Goal: Find specific page/section: Find specific page/section

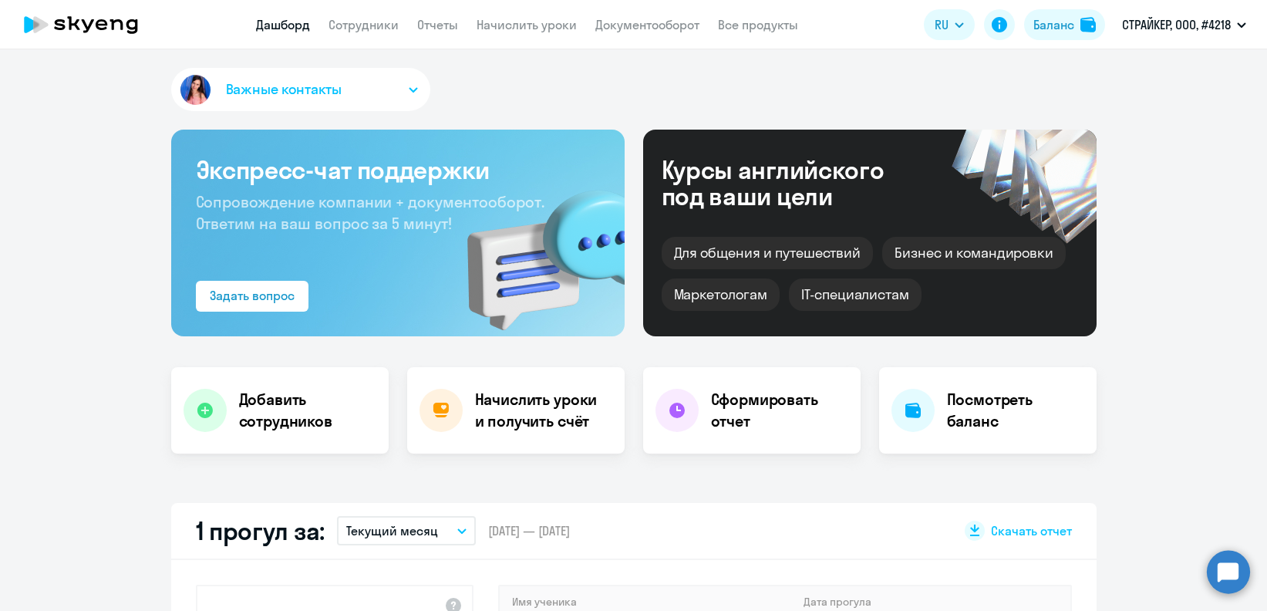
select select "30"
click at [378, 21] on link "Сотрудники" at bounding box center [363, 24] width 70 height 15
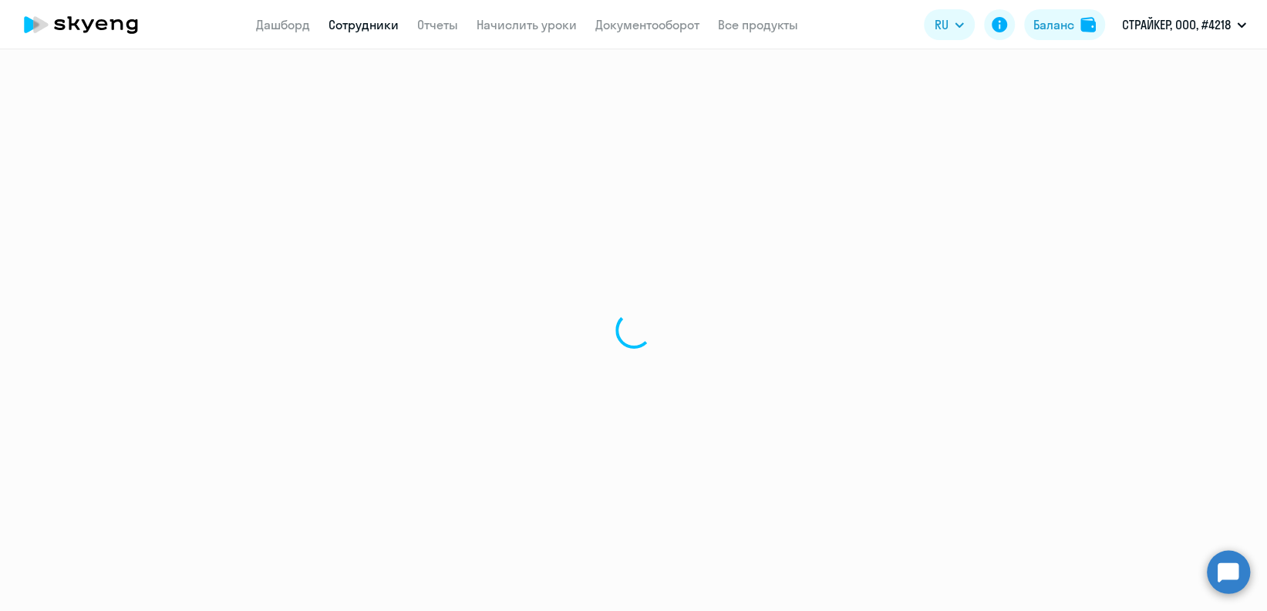
select select "30"
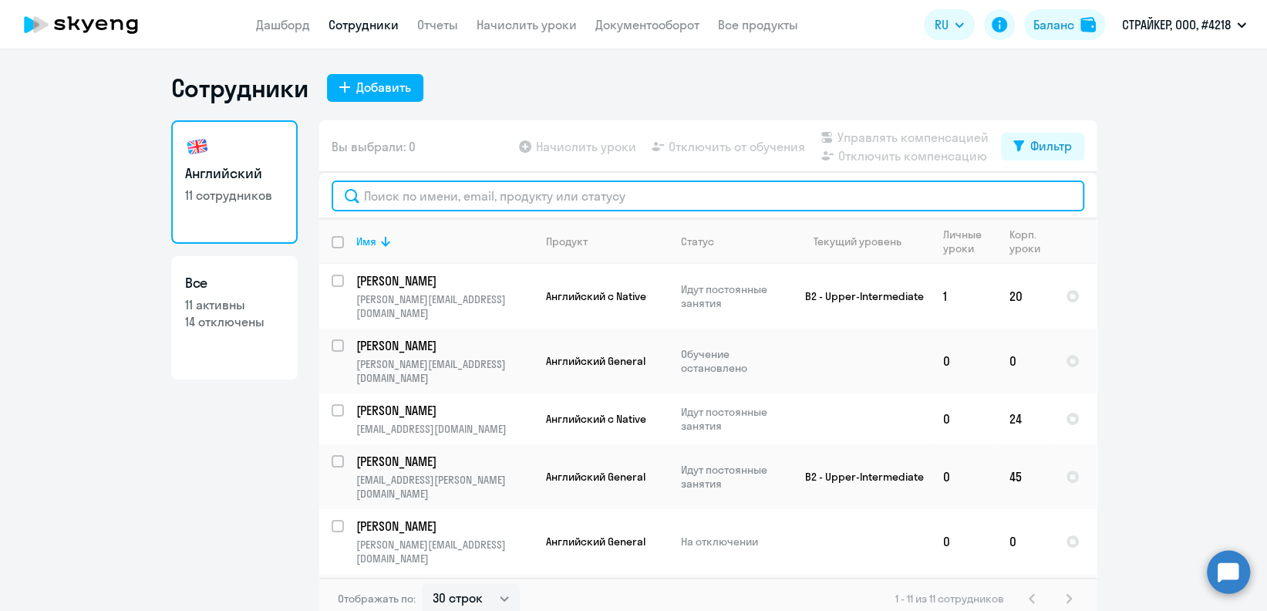
click at [520, 205] on input "text" at bounding box center [707, 195] width 752 height 31
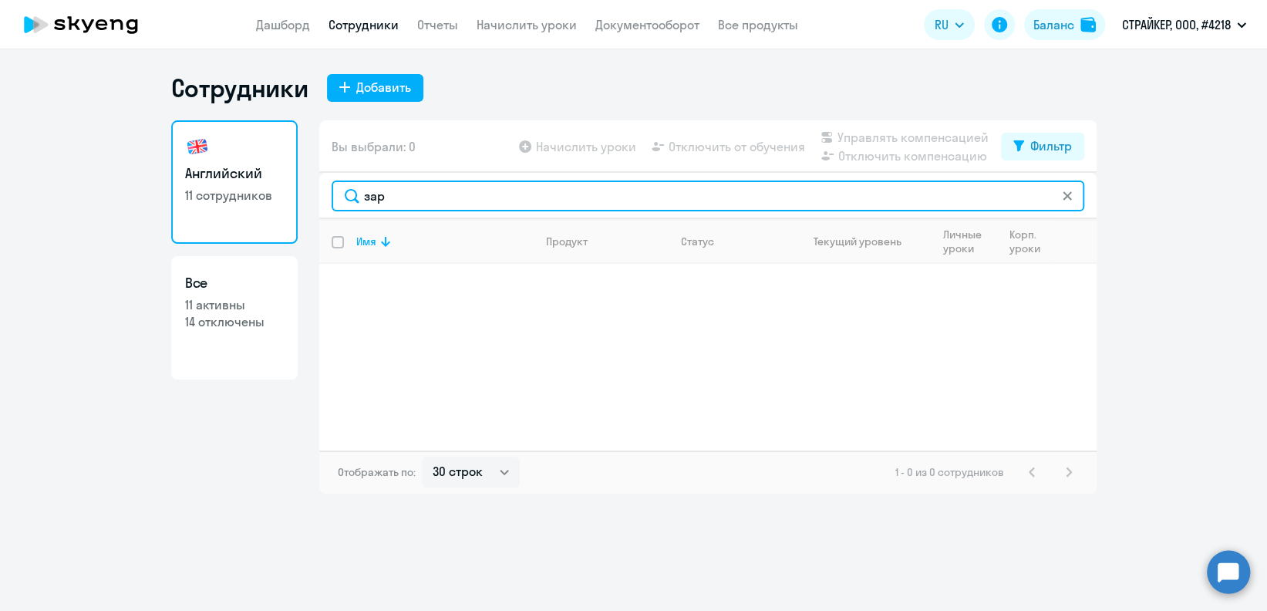
type input "зар"
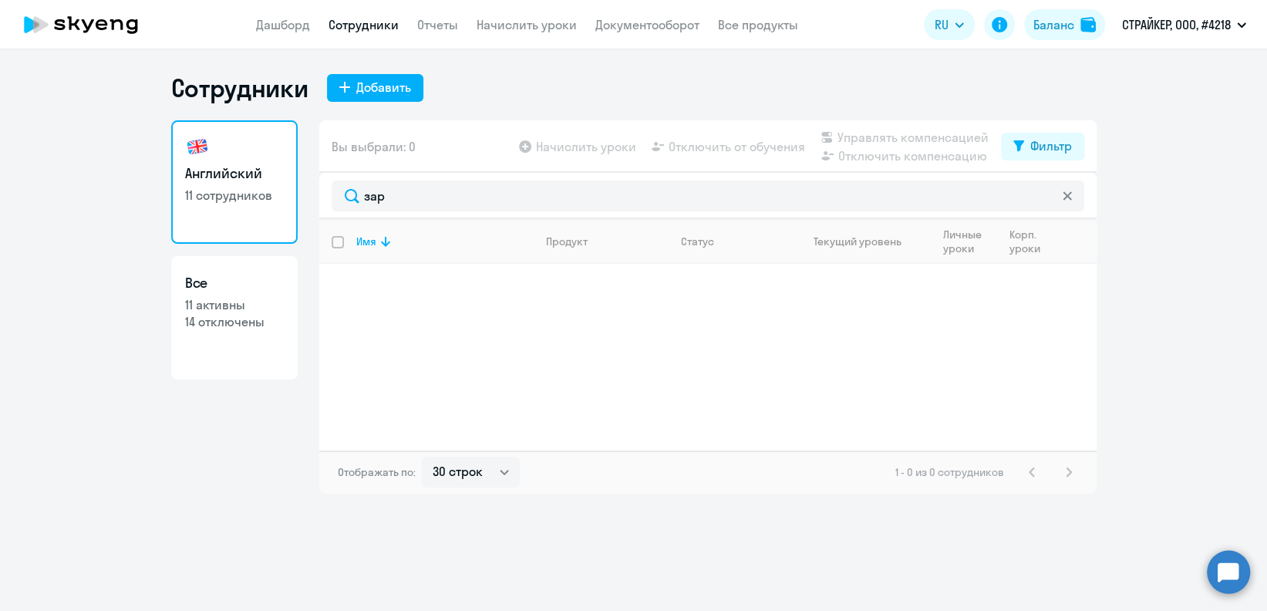
click at [254, 314] on p "14 отключены" at bounding box center [234, 321] width 99 height 17
select select "30"
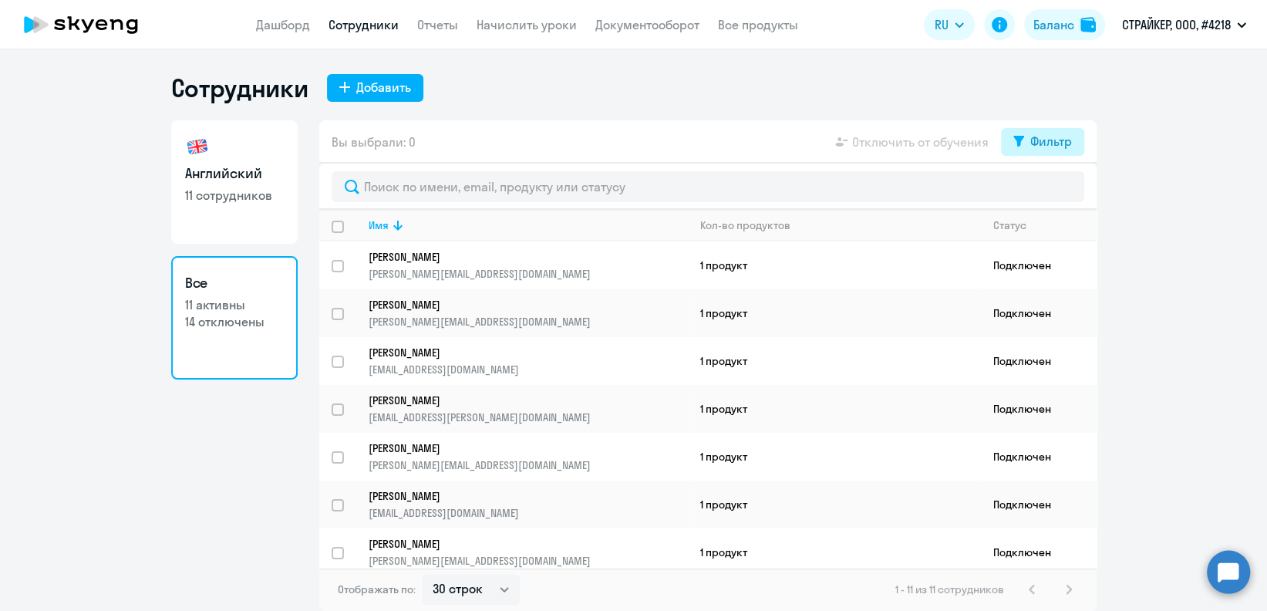
click at [1031, 147] on div "Фильтр" at bounding box center [1051, 141] width 42 height 19
click at [1061, 190] on span at bounding box center [1058, 191] width 26 height 15
click at [1045, 191] on input "checkbox" at bounding box center [1044, 191] width 1 height 1
checkbox input "true"
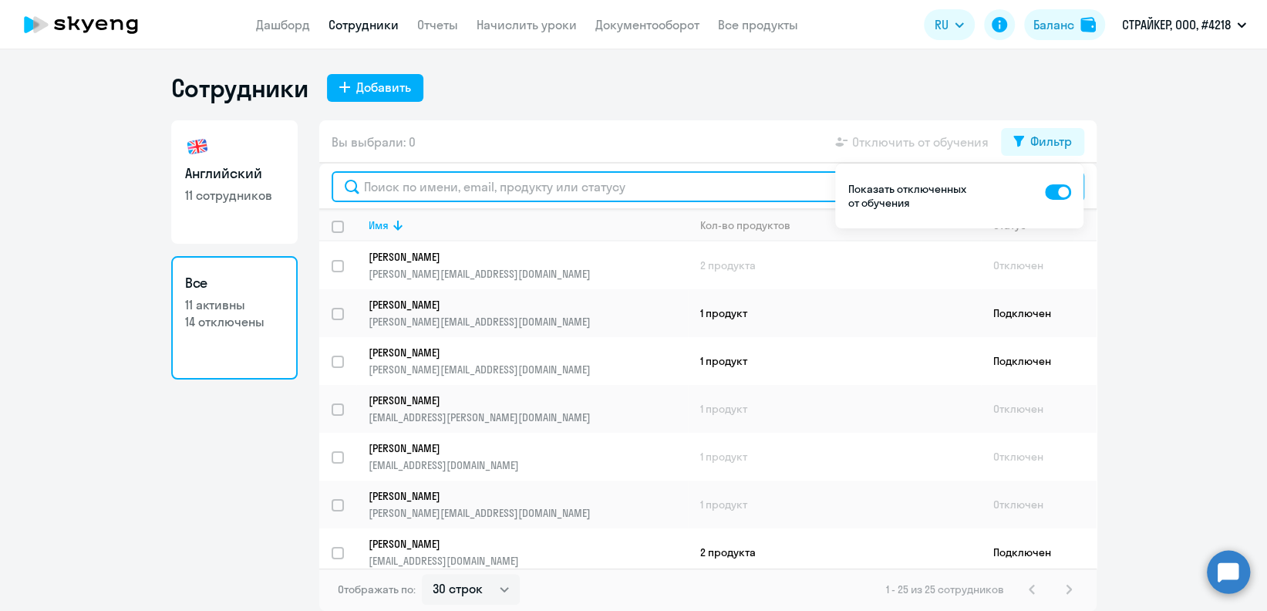
click at [742, 190] on input "text" at bounding box center [707, 186] width 752 height 31
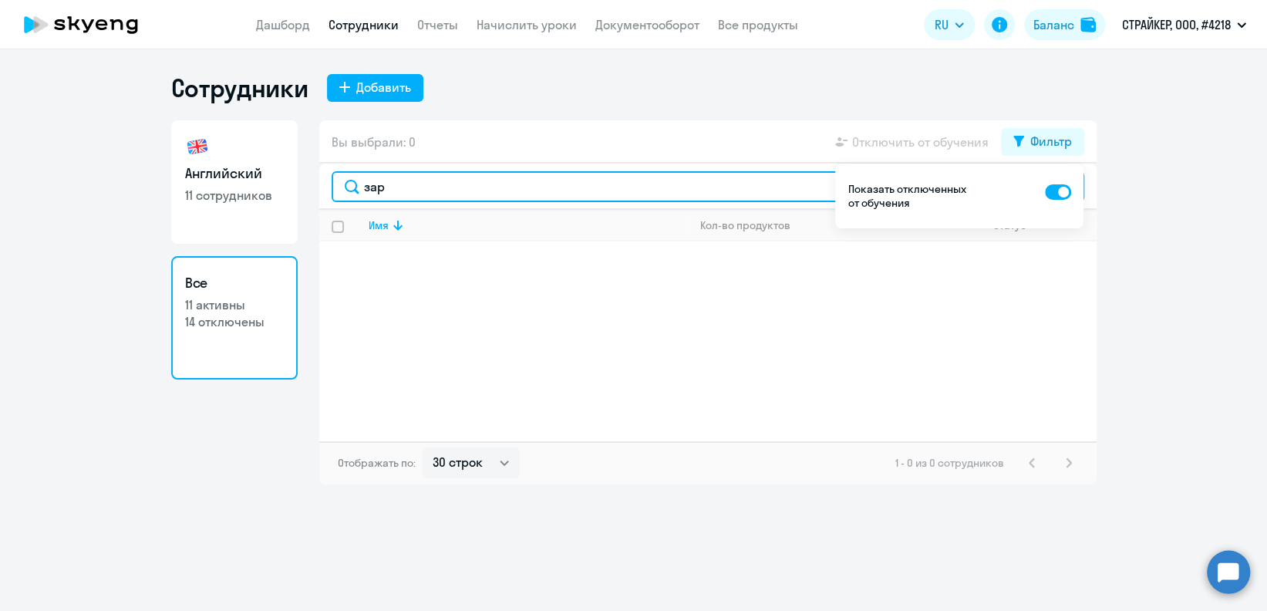
type input "зар"
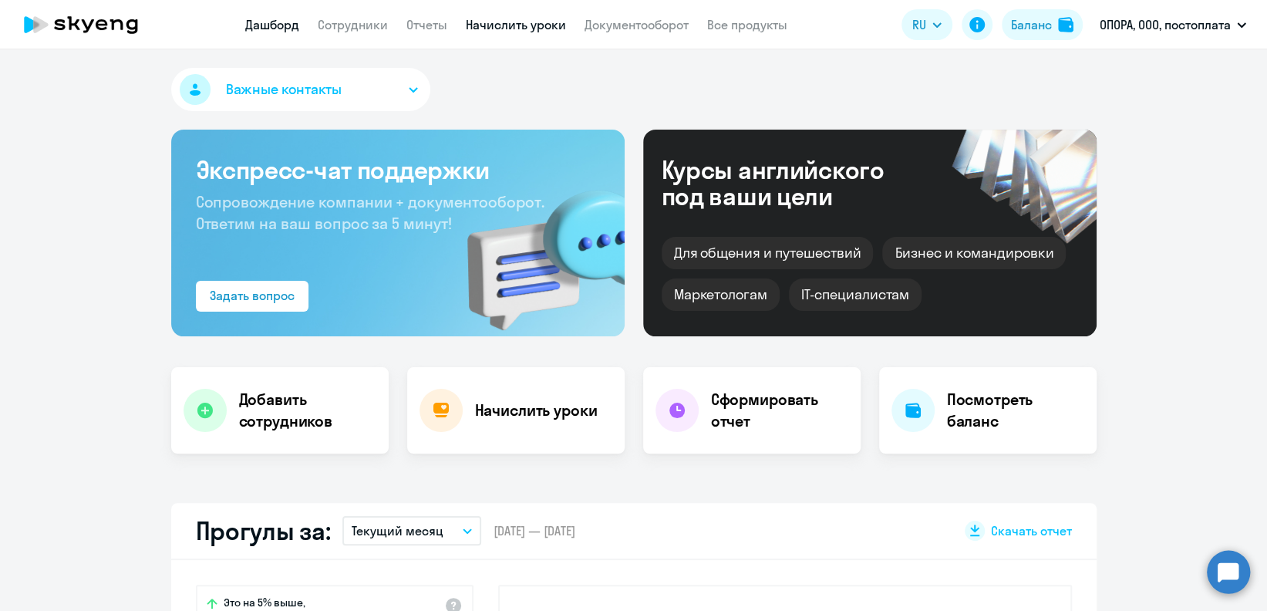
click at [512, 29] on link "Начислить уроки" at bounding box center [516, 24] width 100 height 15
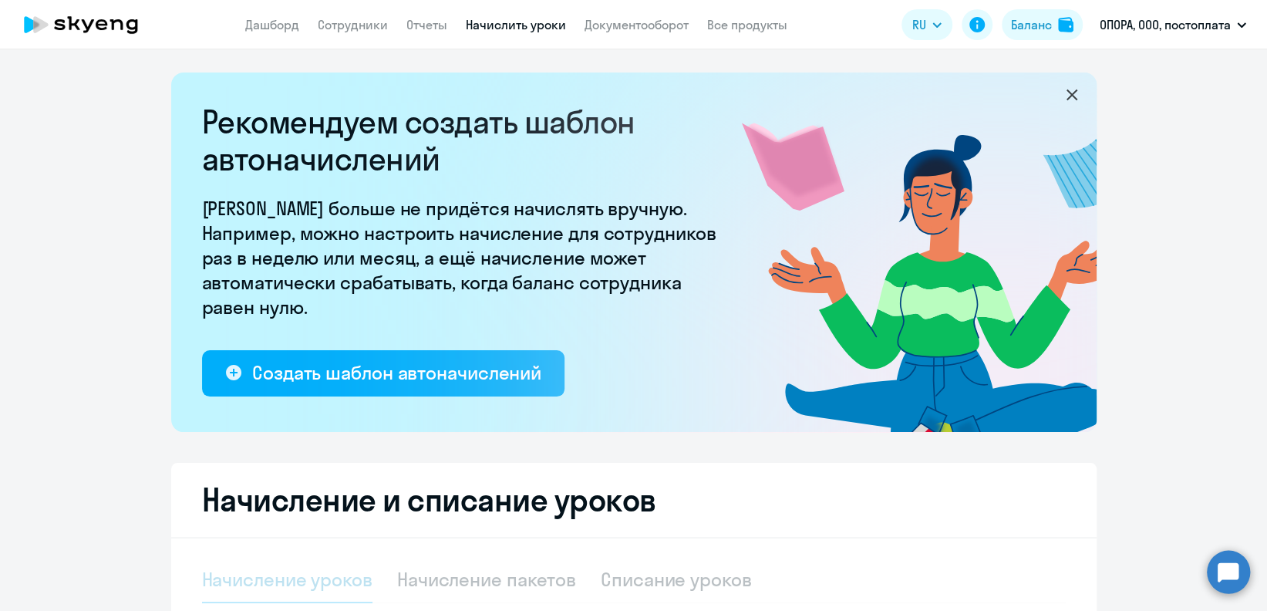
select select "10"
